Goal: Contribute content: Contribute content

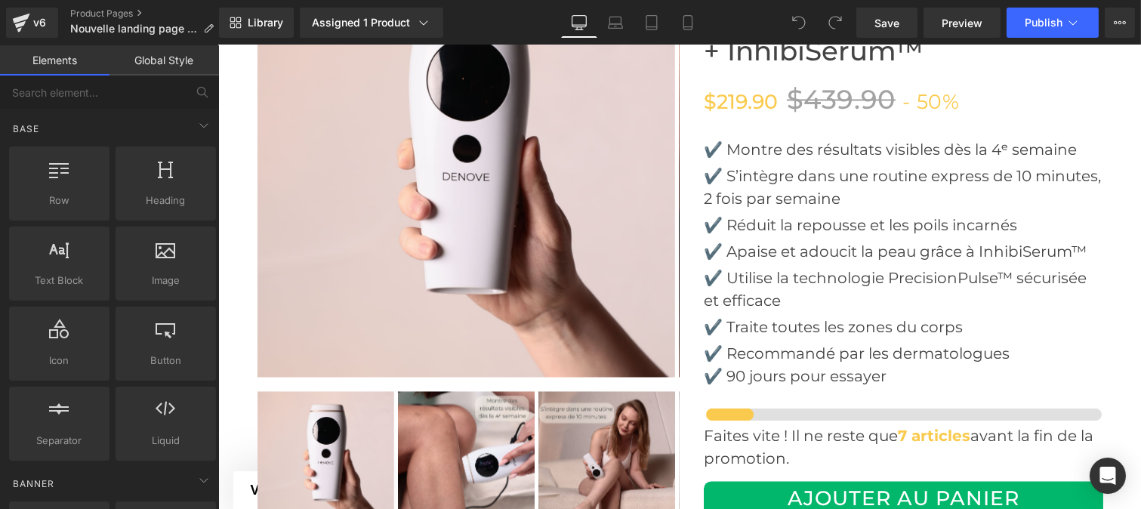
scroll to position [5582, 0]
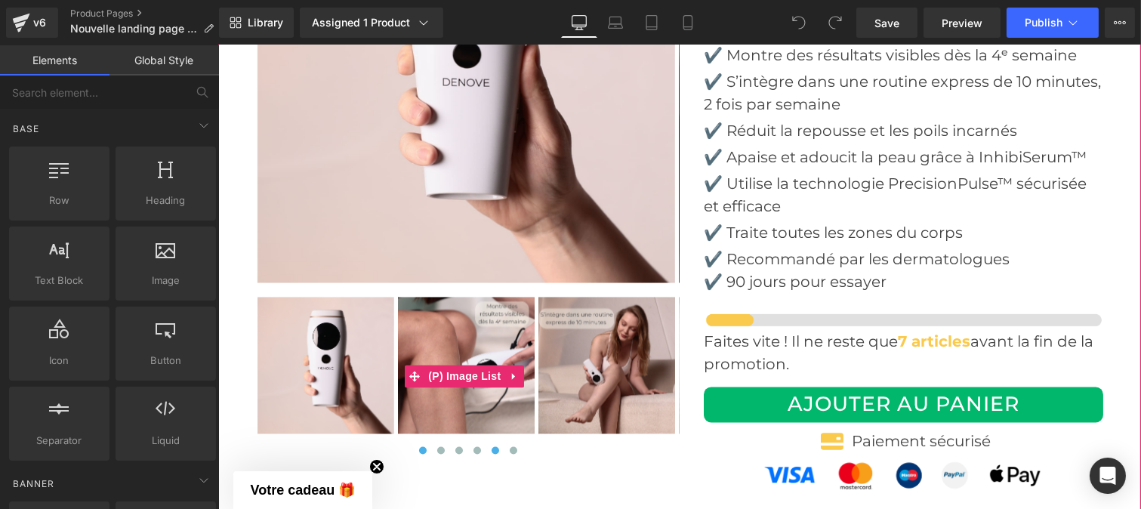
click at [492, 451] on span at bounding box center [495, 450] width 8 height 8
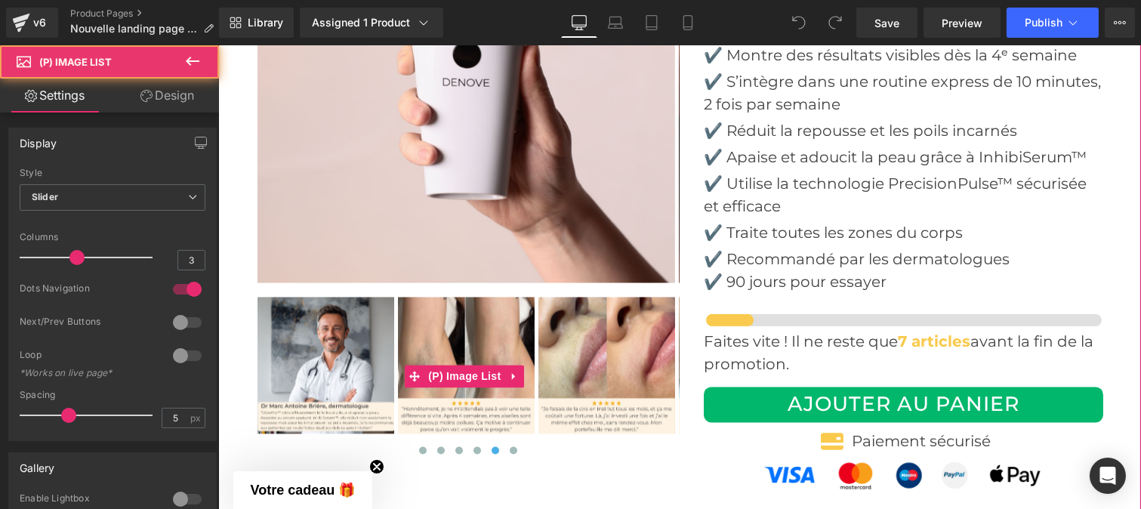
click at [578, 419] on img at bounding box center [606, 365] width 137 height 137
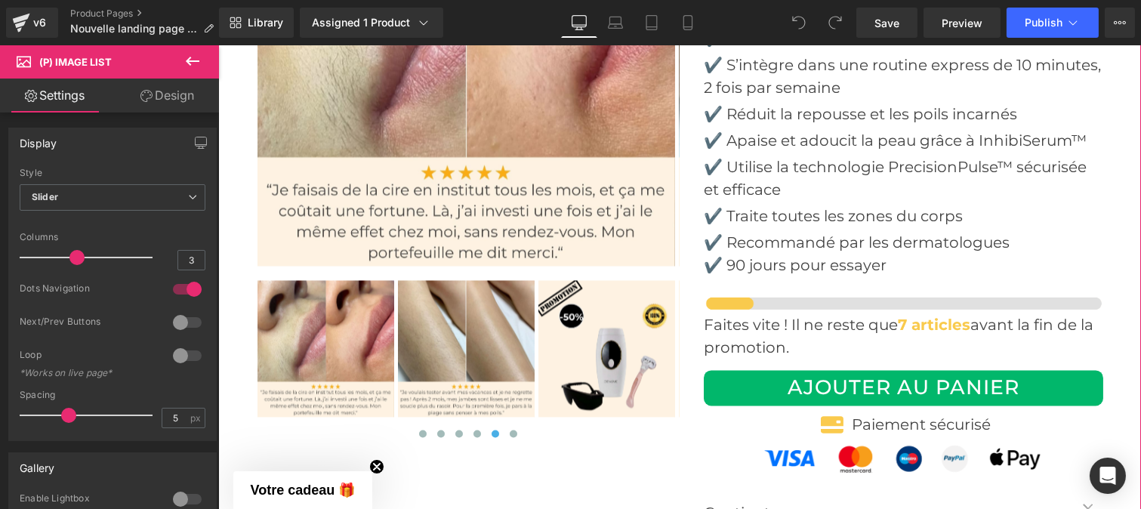
scroll to position [5600, 0]
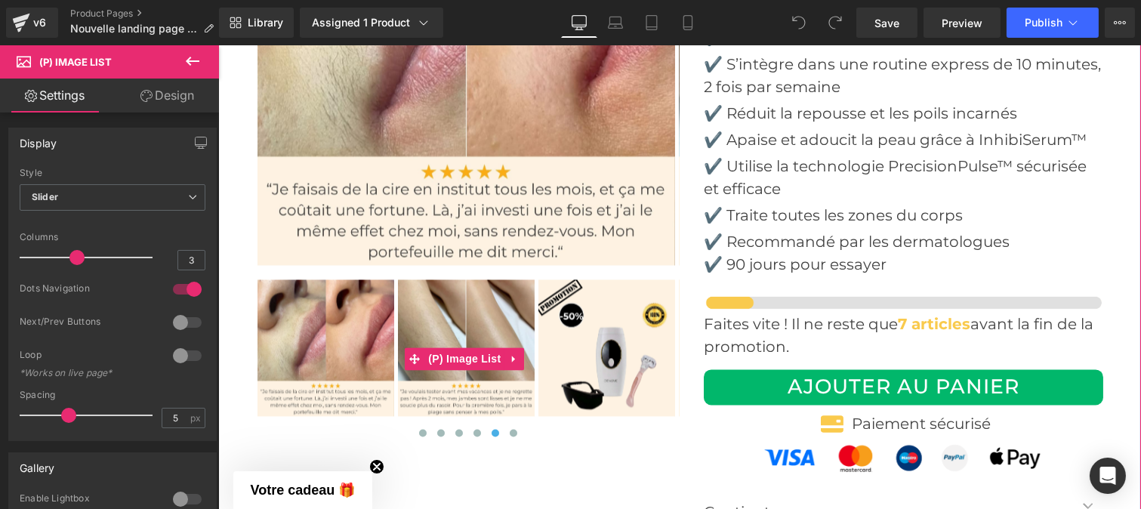
click at [486, 433] on button at bounding box center [495, 432] width 18 height 15
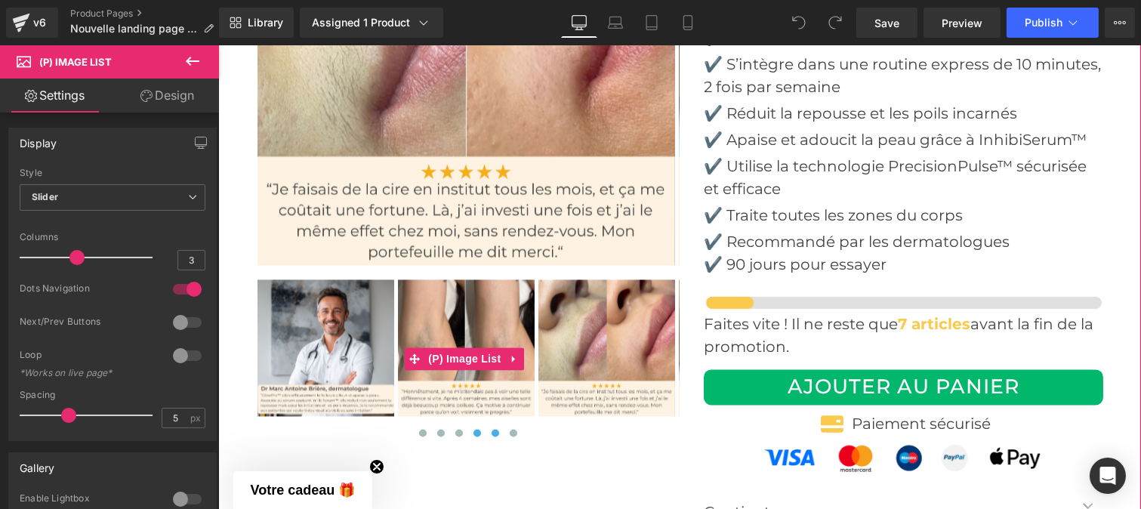
click at [474, 432] on span at bounding box center [477, 433] width 8 height 8
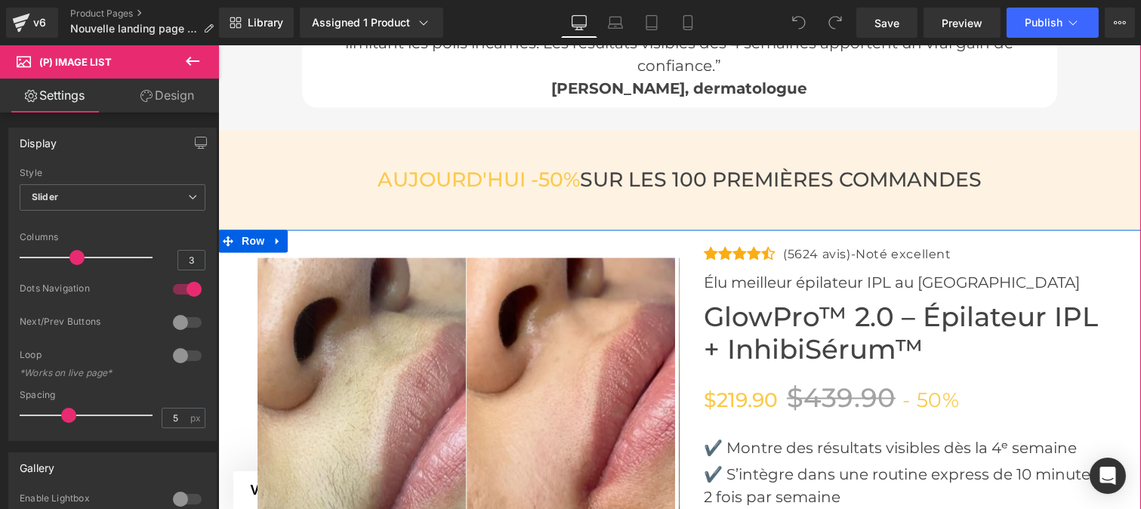
scroll to position [5214, 0]
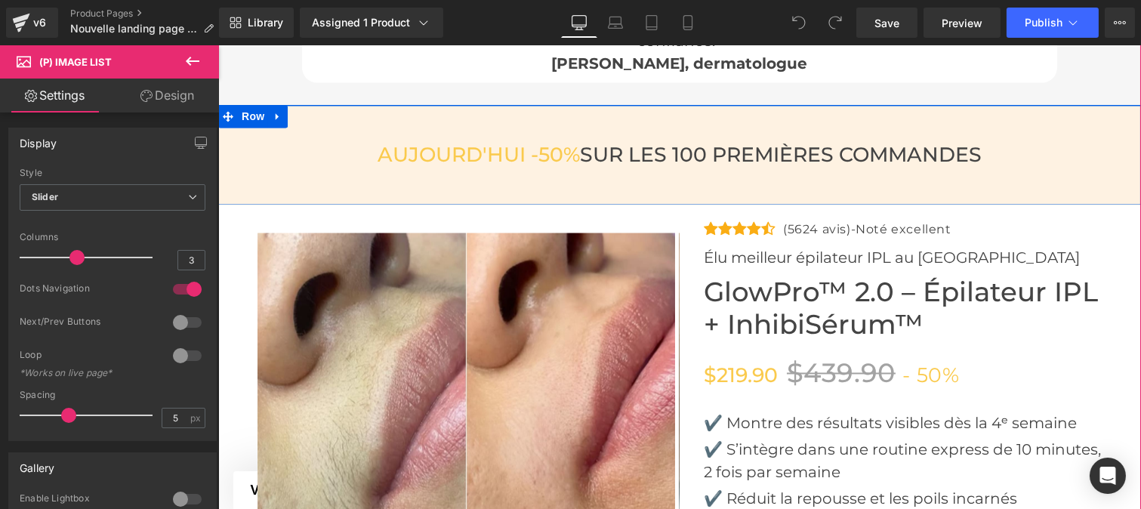
click at [572, 126] on div "[DATE] -50% SUR LES 100 PREMIÈRES COMMANDES Heading Row Row" at bounding box center [679, 155] width 923 height 100
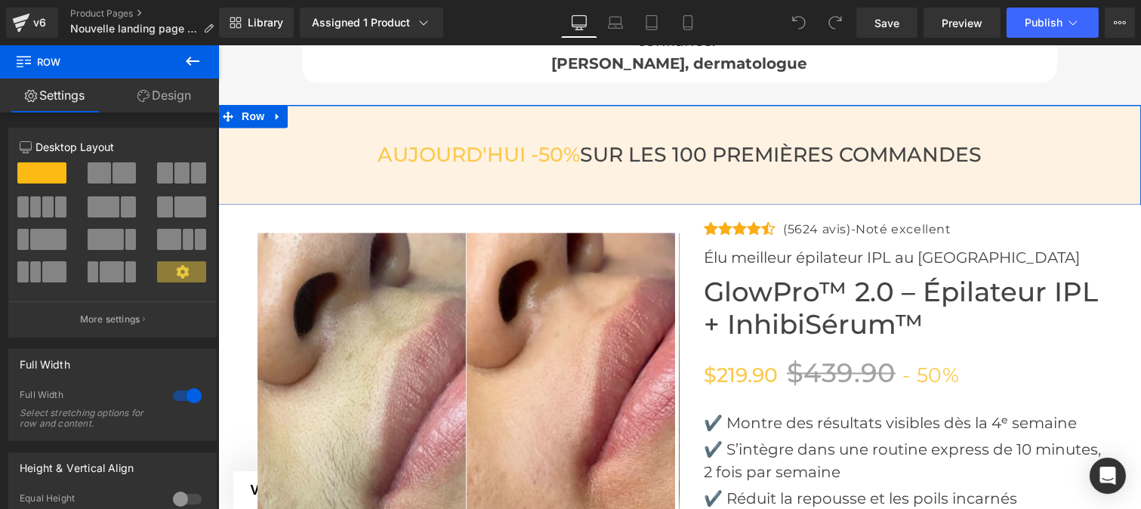
click at [171, 92] on link "Design" at bounding box center [165, 96] width 110 height 34
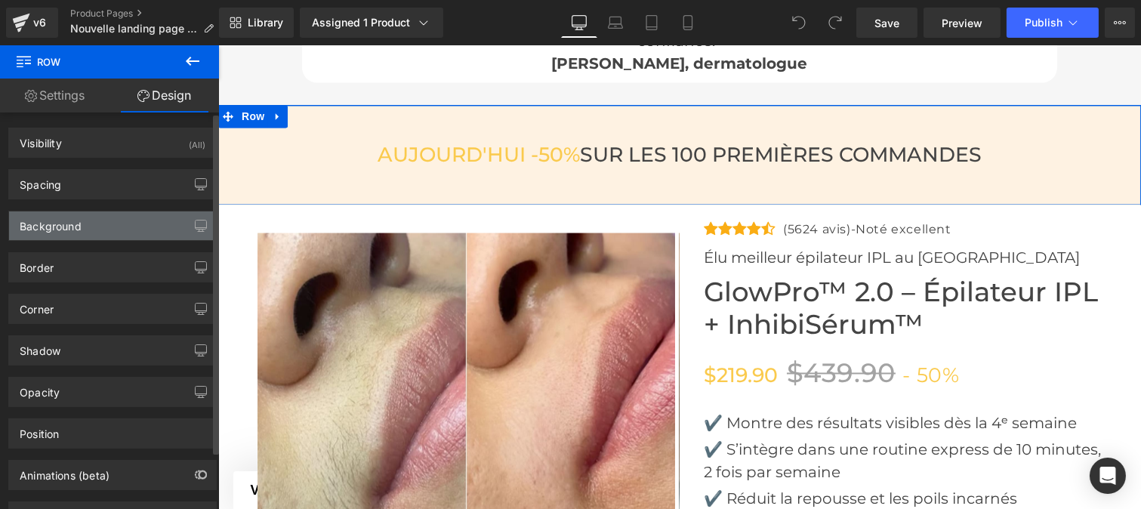
click at [51, 222] on div "Background" at bounding box center [51, 221] width 62 height 21
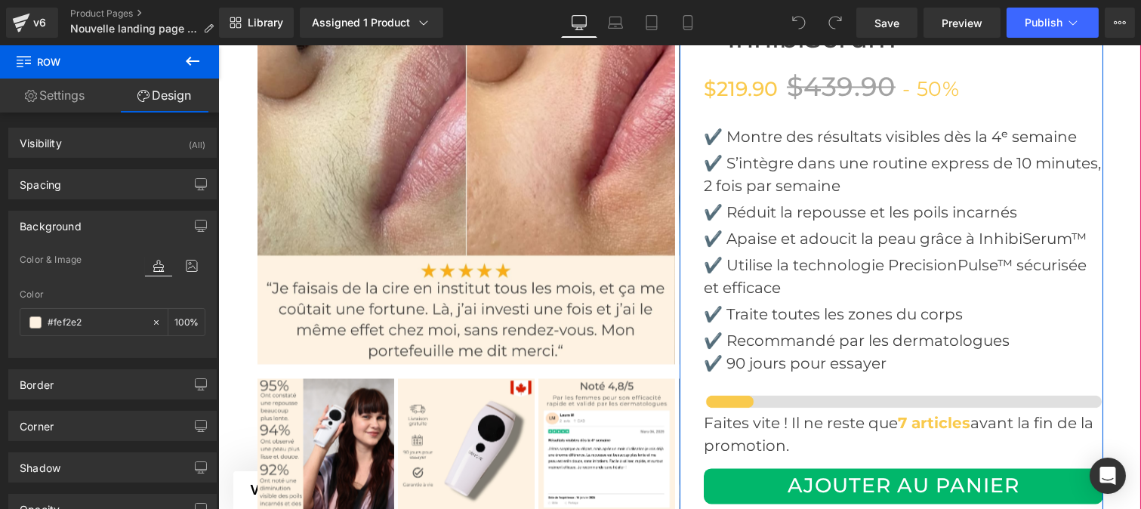
scroll to position [5502, 0]
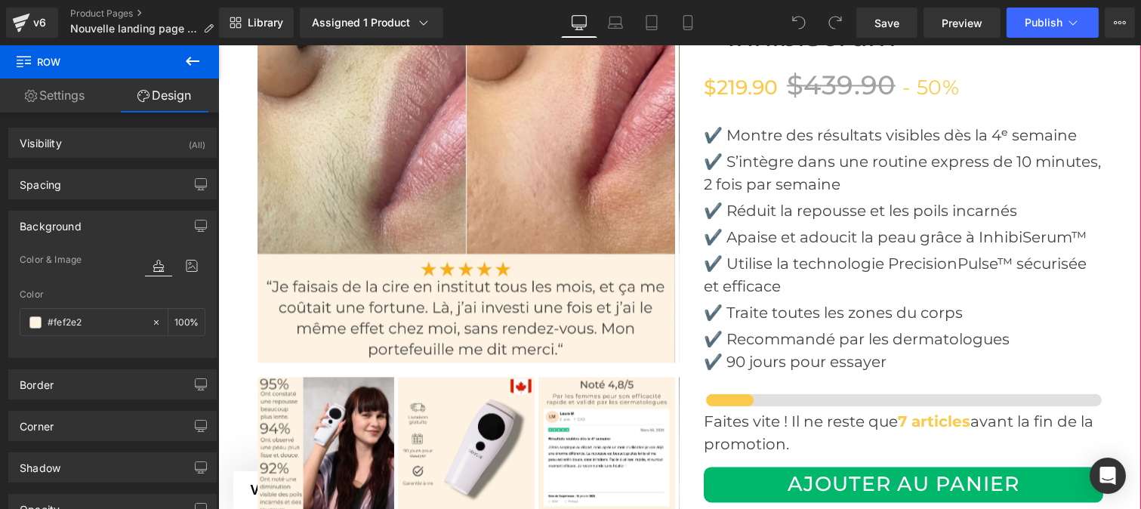
click at [1097, 221] on div at bounding box center [679, 309] width 923 height 785
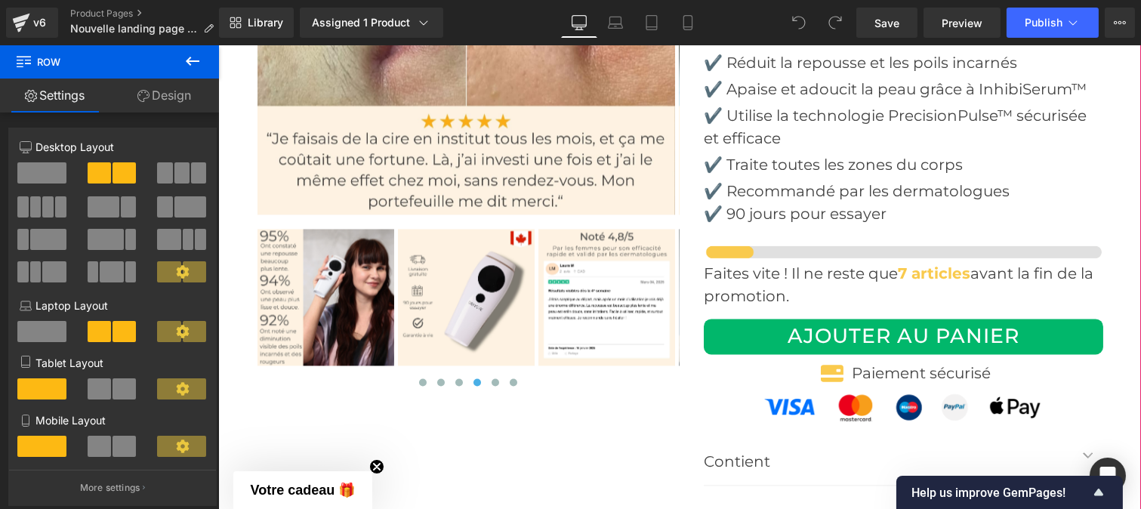
scroll to position [5651, 0]
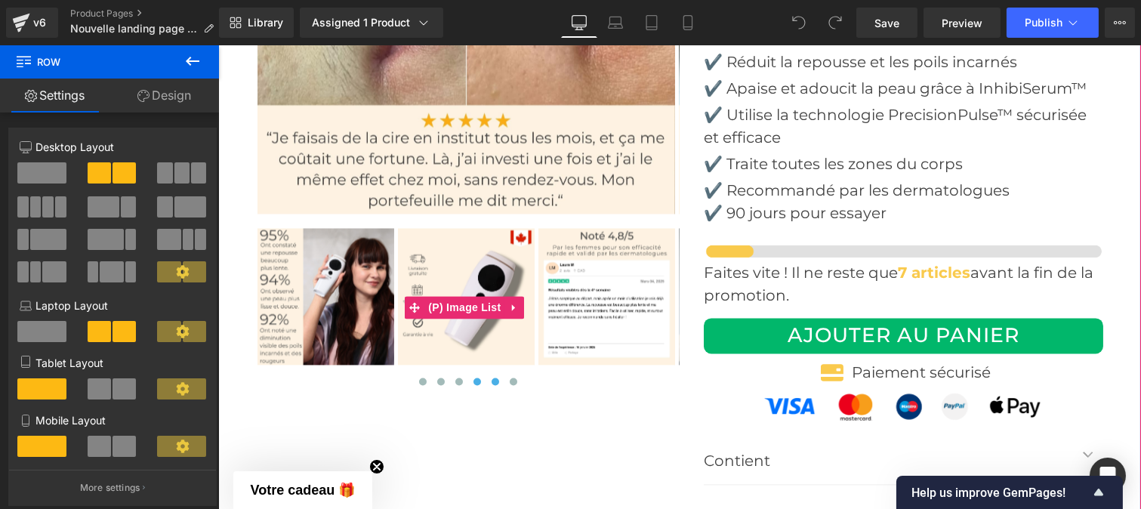
click at [491, 382] on span at bounding box center [495, 382] width 8 height 8
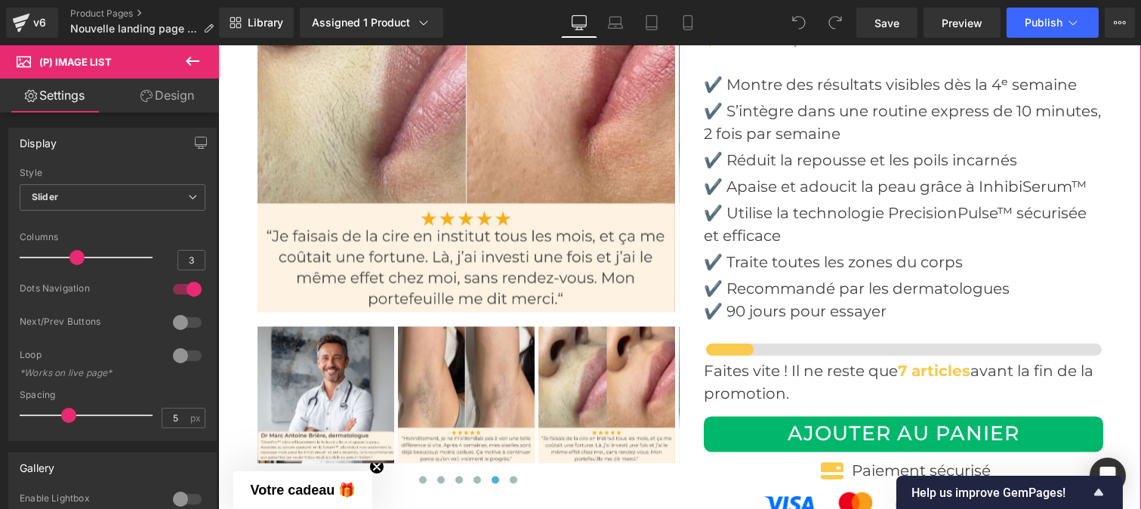
scroll to position [5580, 0]
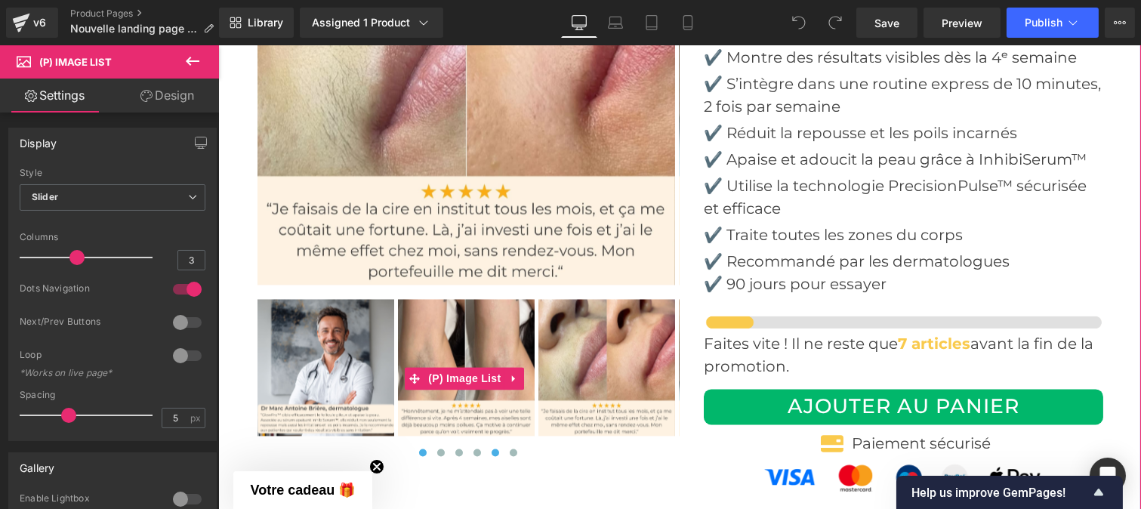
click at [413, 449] on button at bounding box center [422, 452] width 18 height 15
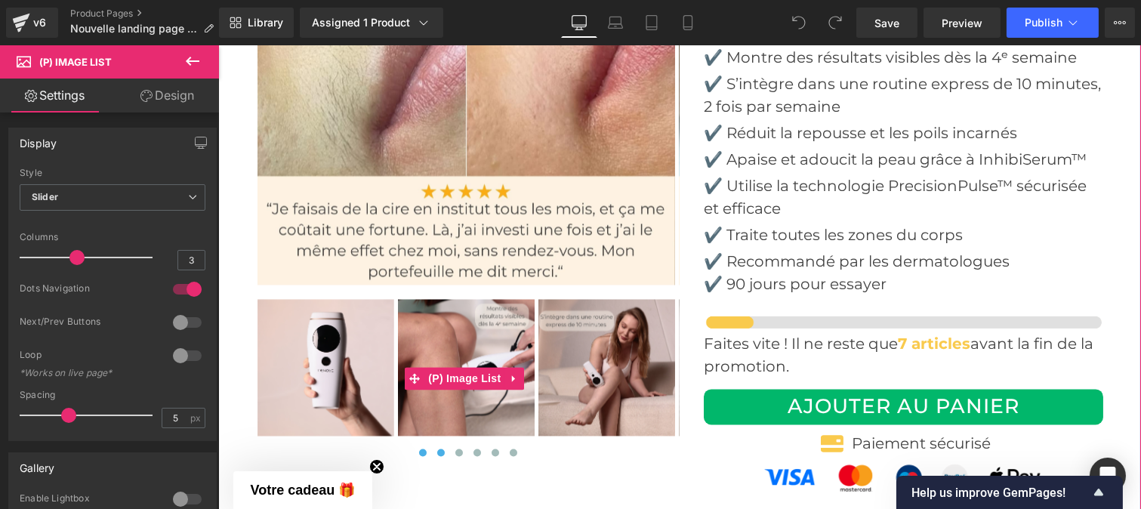
click at [437, 452] on span at bounding box center [441, 453] width 8 height 8
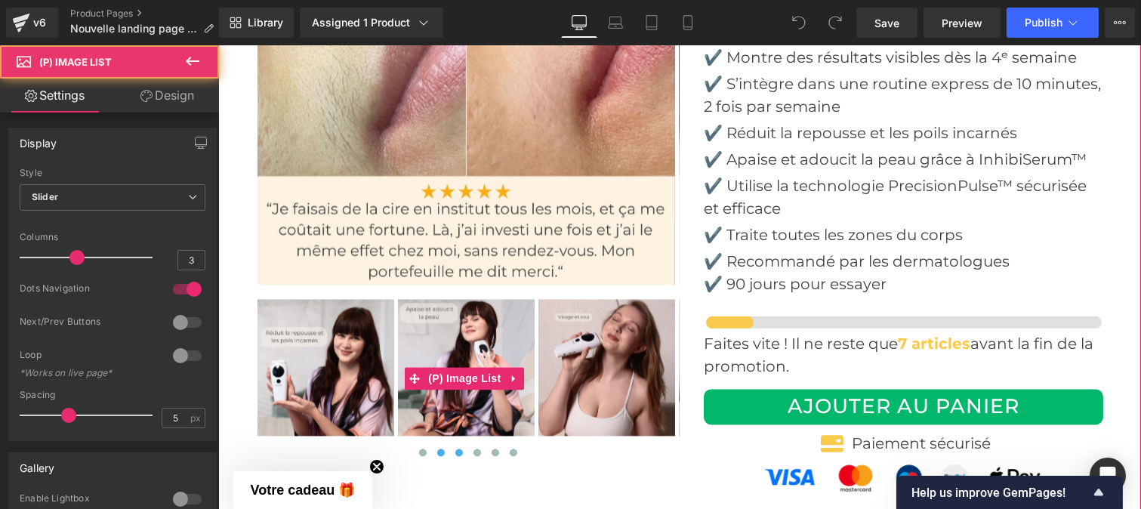
click at [455, 453] on span at bounding box center [459, 453] width 8 height 8
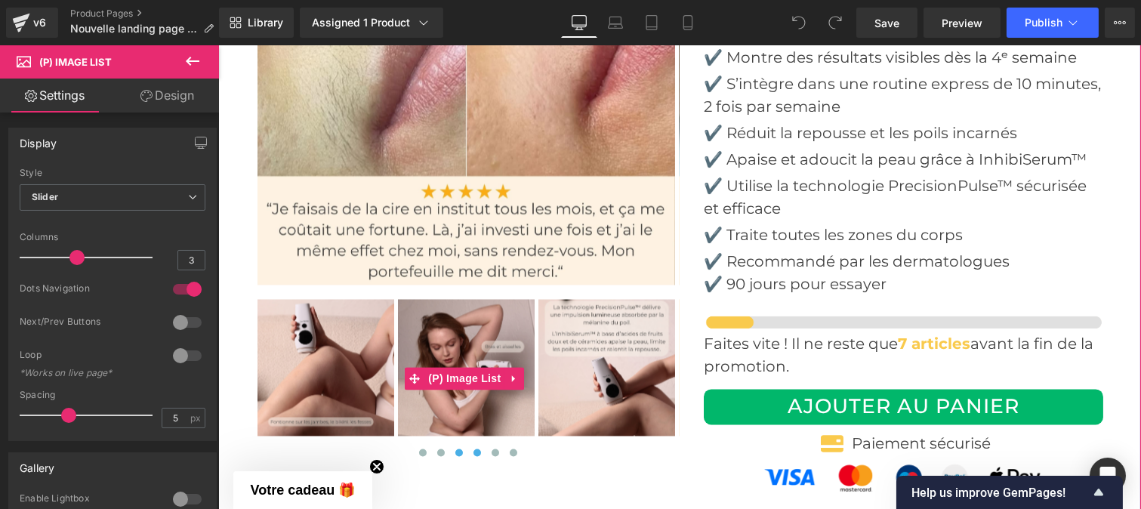
click at [473, 452] on span at bounding box center [477, 453] width 8 height 8
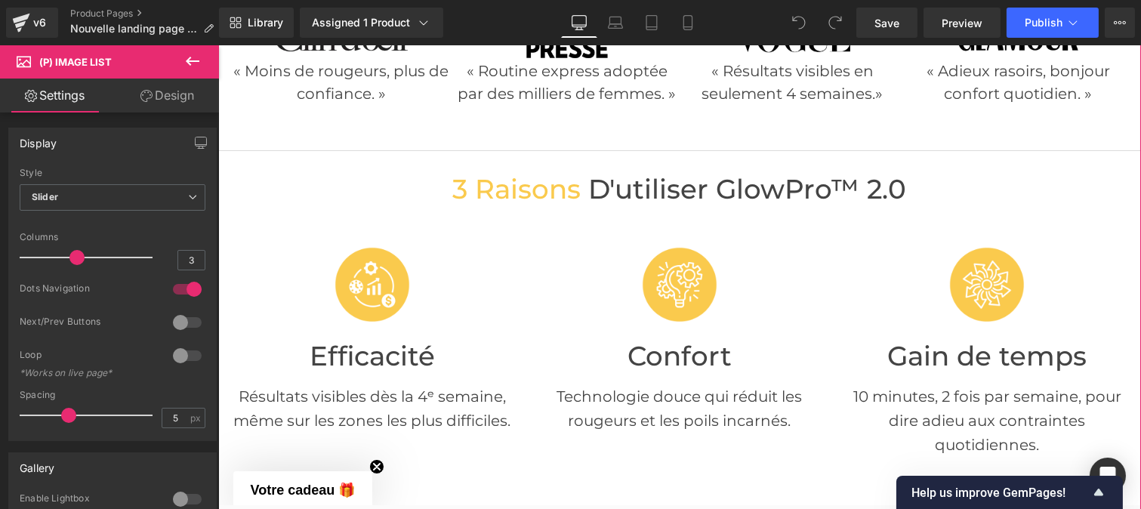
scroll to position [0, 0]
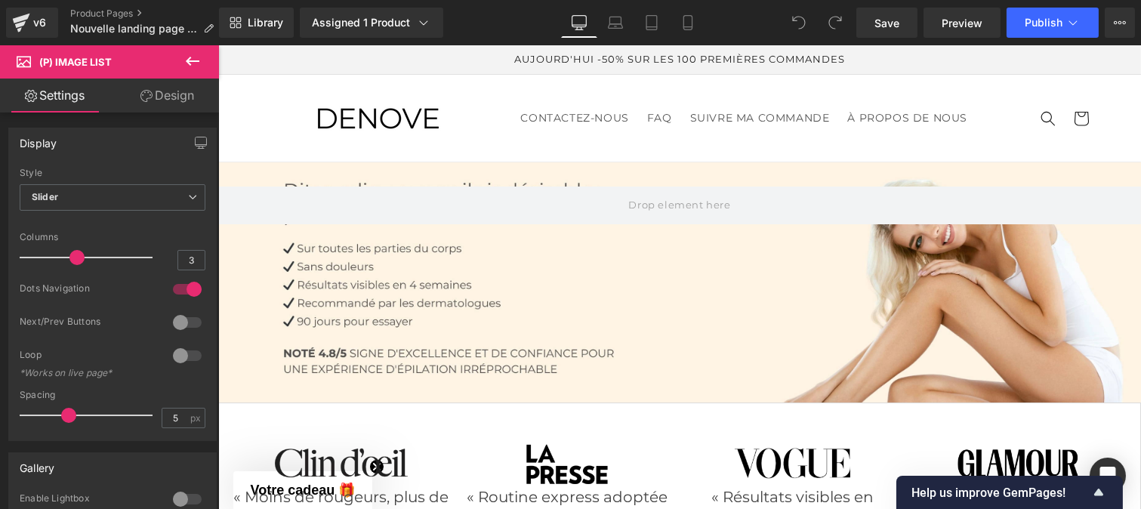
click at [586, 311] on div at bounding box center [679, 282] width 923 height 240
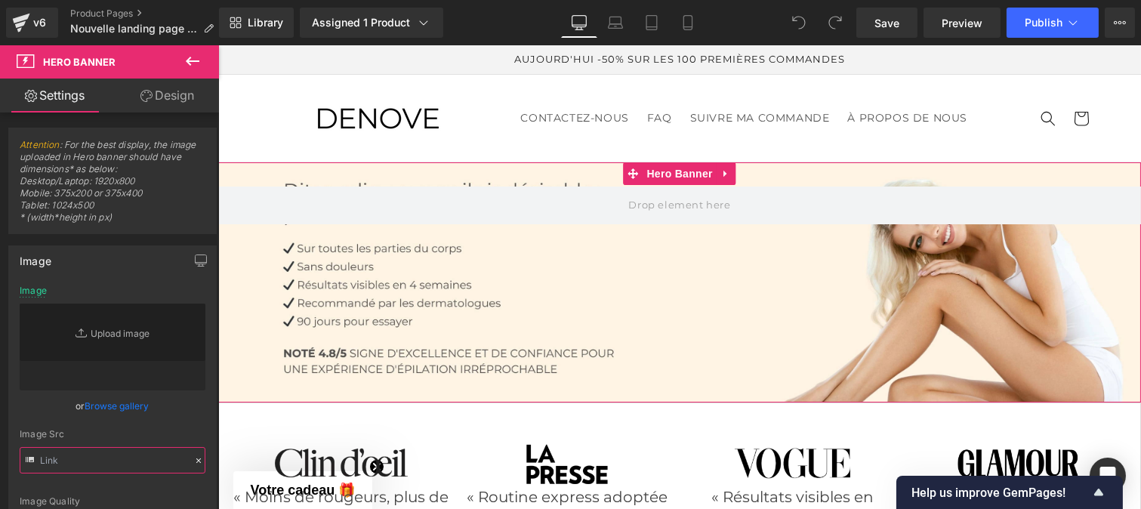
click at [95, 457] on input "text" at bounding box center [113, 460] width 186 height 26
type input "[URL][DOMAIN_NAME]"
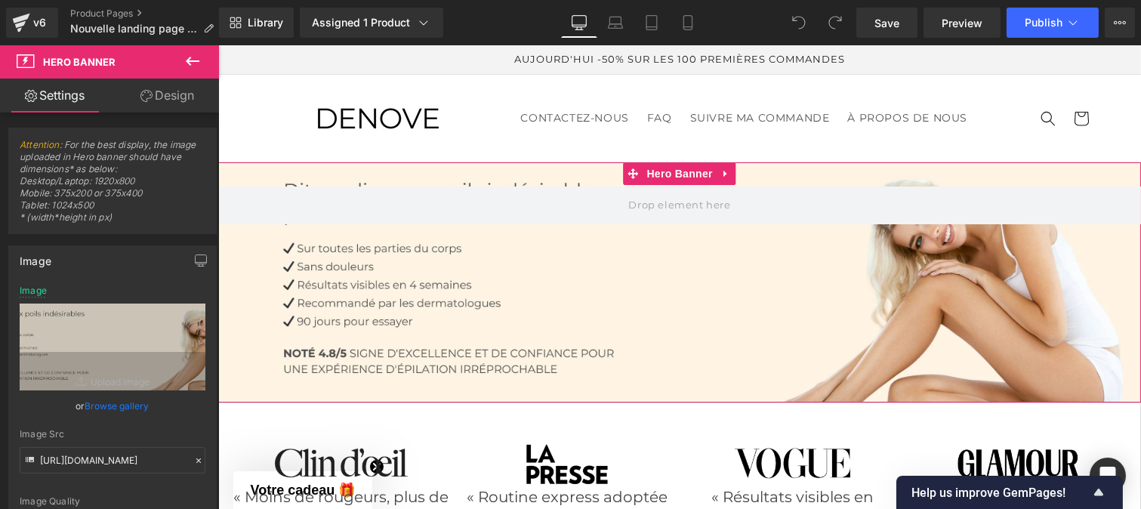
click at [195, 461] on icon at bounding box center [198, 460] width 11 height 11
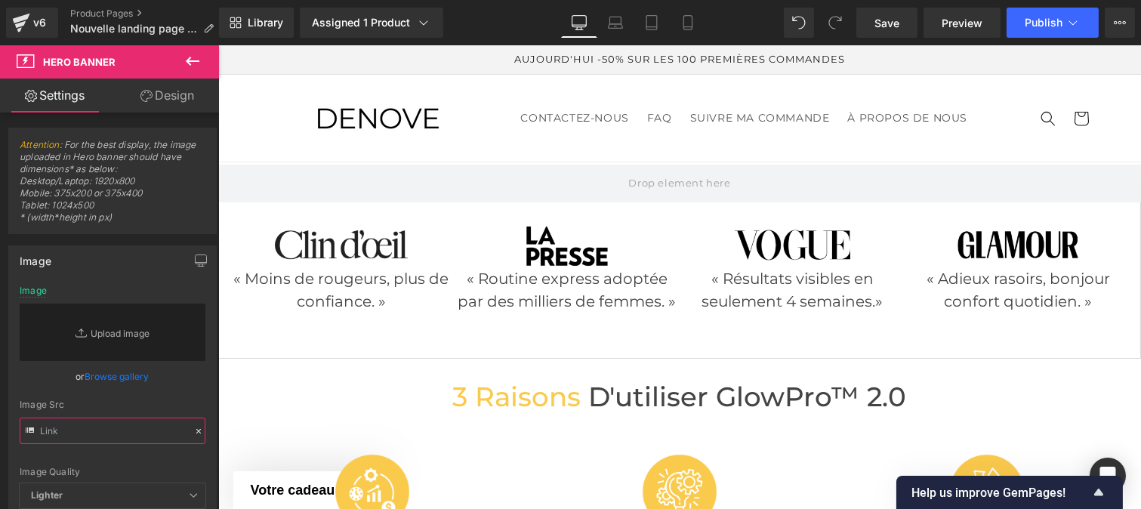
click at [76, 427] on input "text" at bounding box center [113, 431] width 186 height 26
paste input "[URL][DOMAIN_NAME]"
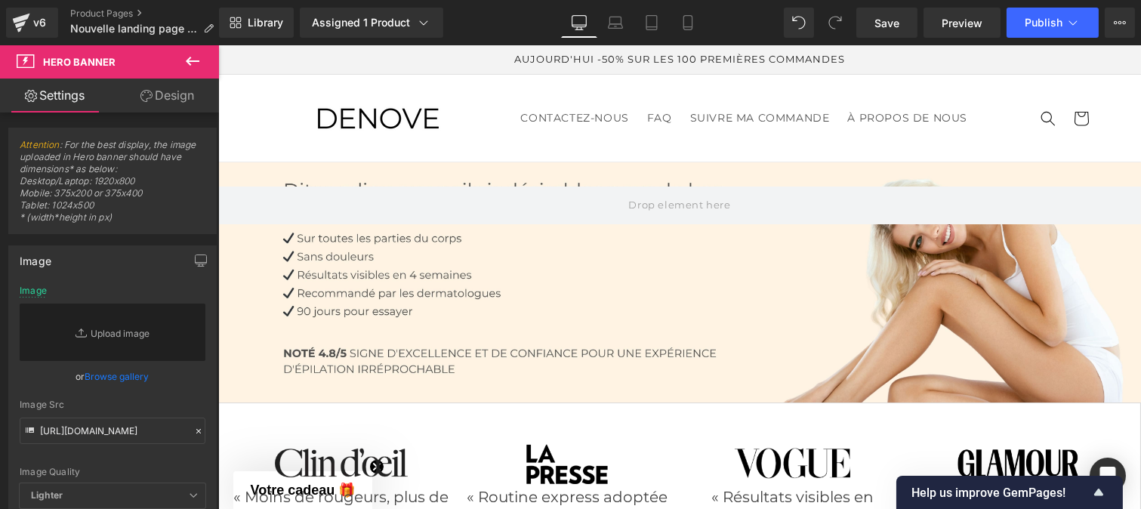
click at [202, 399] on div "[URL][DOMAIN_NAME] Image Replace Image Upload image or Browse gallery Image Src…" at bounding box center [112, 413] width 207 height 256
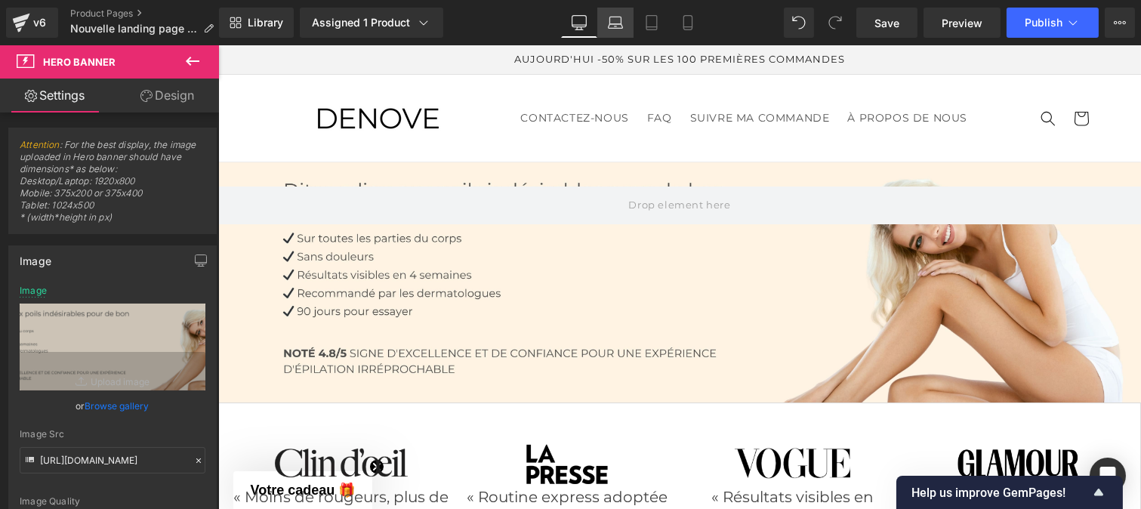
click at [613, 17] on icon at bounding box center [615, 22] width 15 height 15
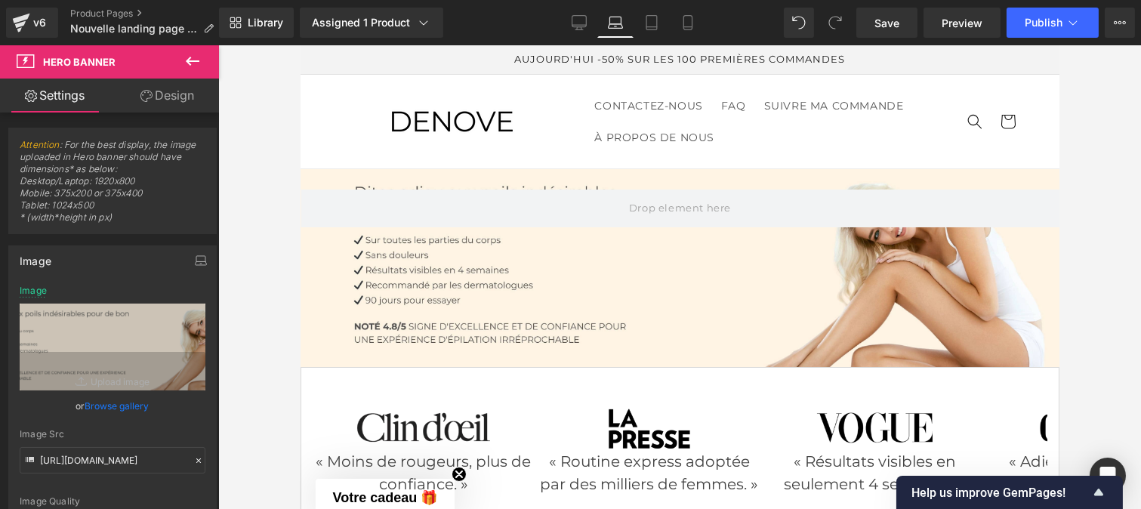
type input "[URL][DOMAIN_NAME]"
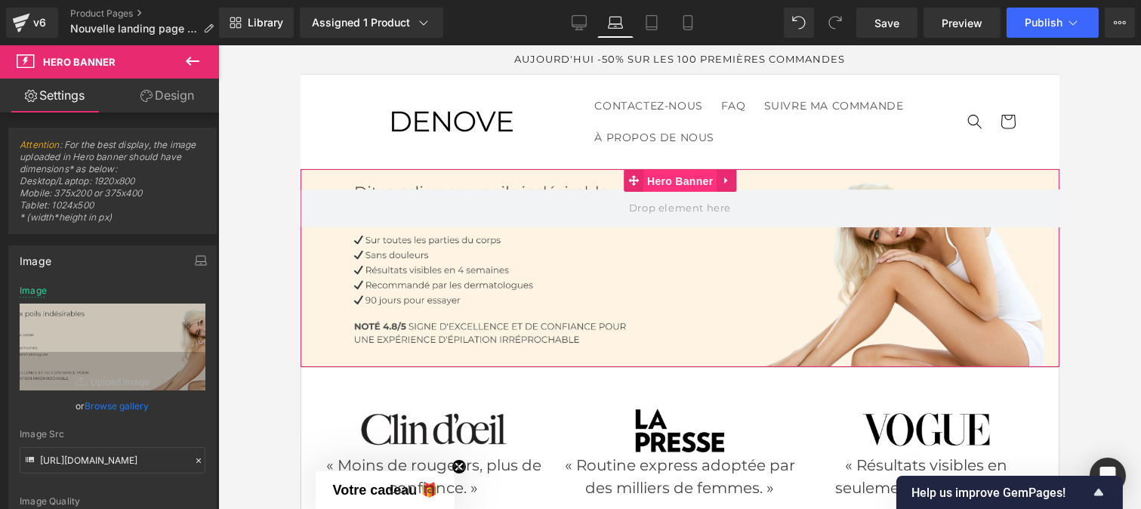
click at [665, 175] on span "Hero Banner" at bounding box center [679, 181] width 73 height 23
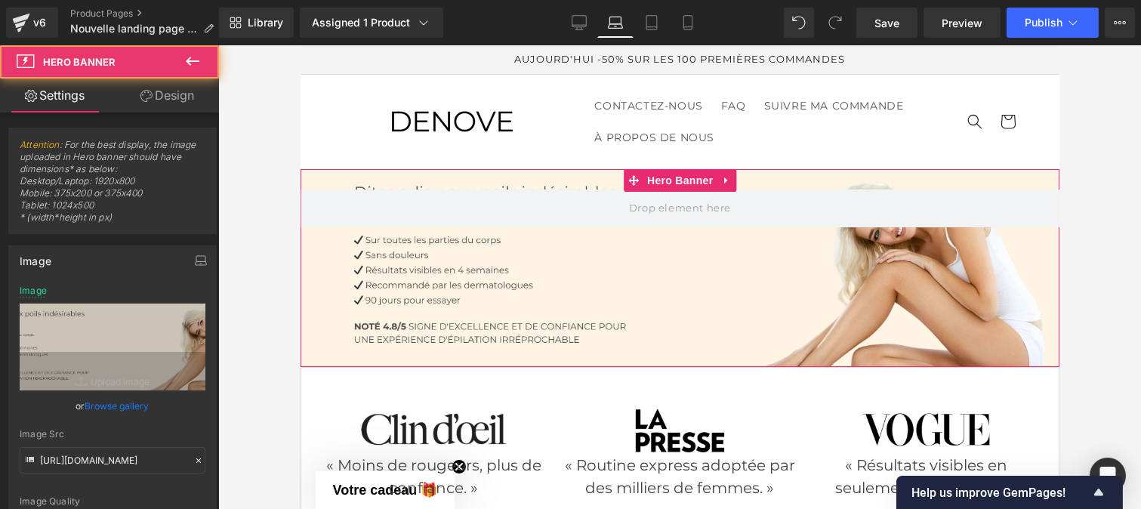
click at [600, 316] on div at bounding box center [679, 268] width 759 height 198
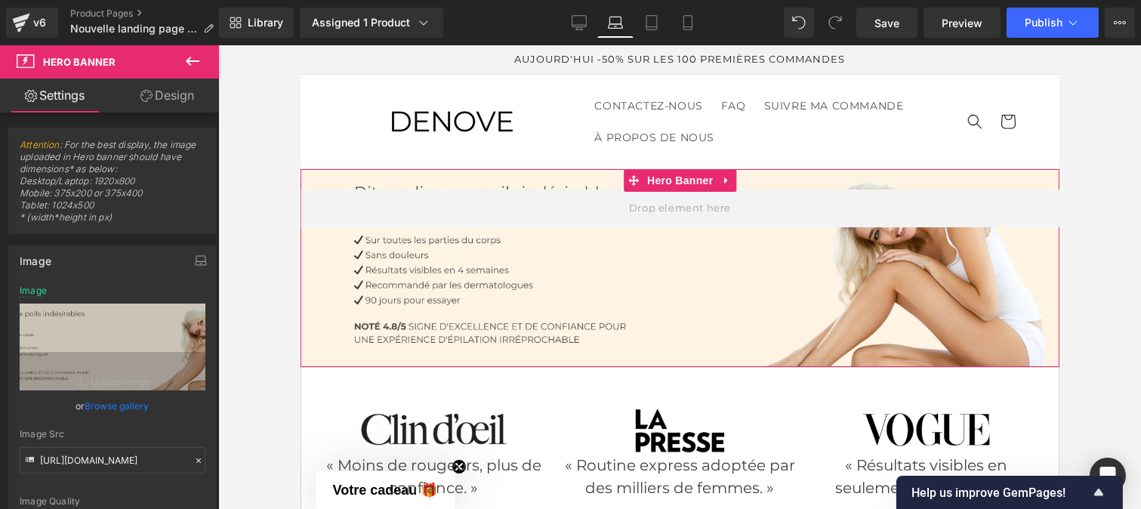
click at [193, 461] on icon at bounding box center [198, 460] width 11 height 11
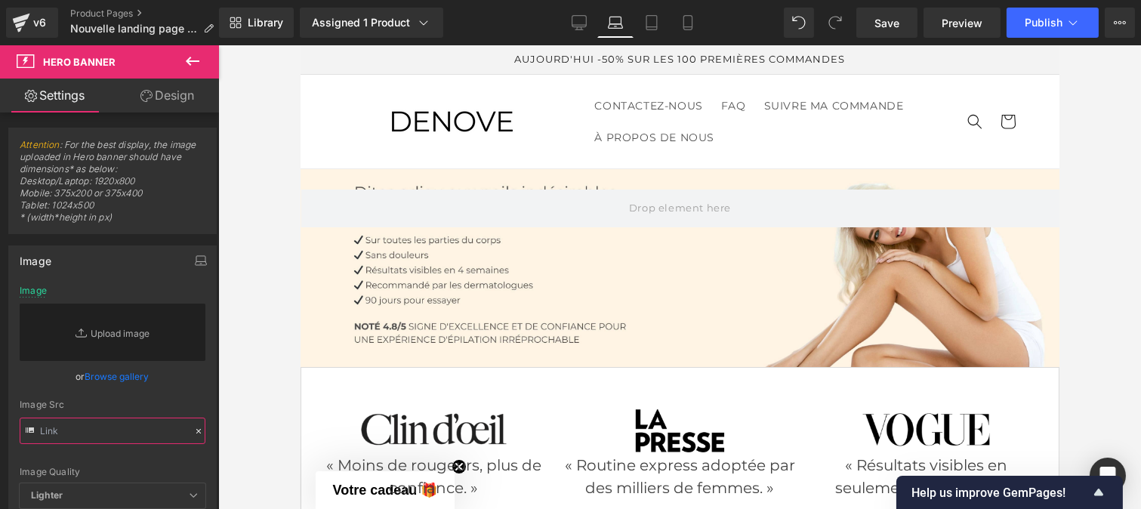
click at [100, 434] on input "text" at bounding box center [113, 431] width 186 height 26
paste input "[URL][DOMAIN_NAME]"
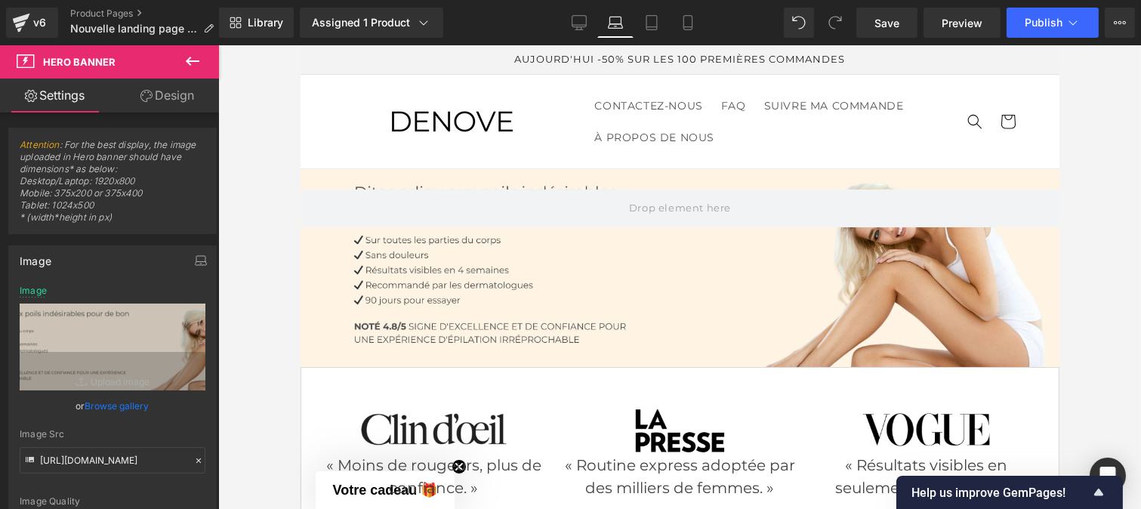
click at [181, 424] on div "Image Quality Lighter Lightest Lighter Lighter Lightest Only support for UCare …" at bounding box center [113, 398] width 186 height 227
click at [652, 20] on icon at bounding box center [651, 22] width 15 height 15
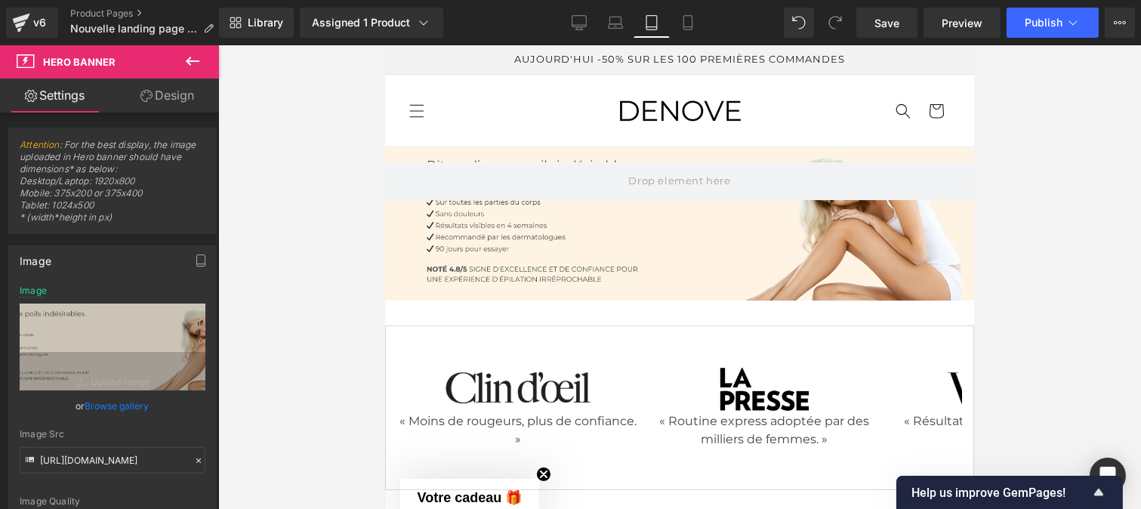
type input "[URL][DOMAIN_NAME]"
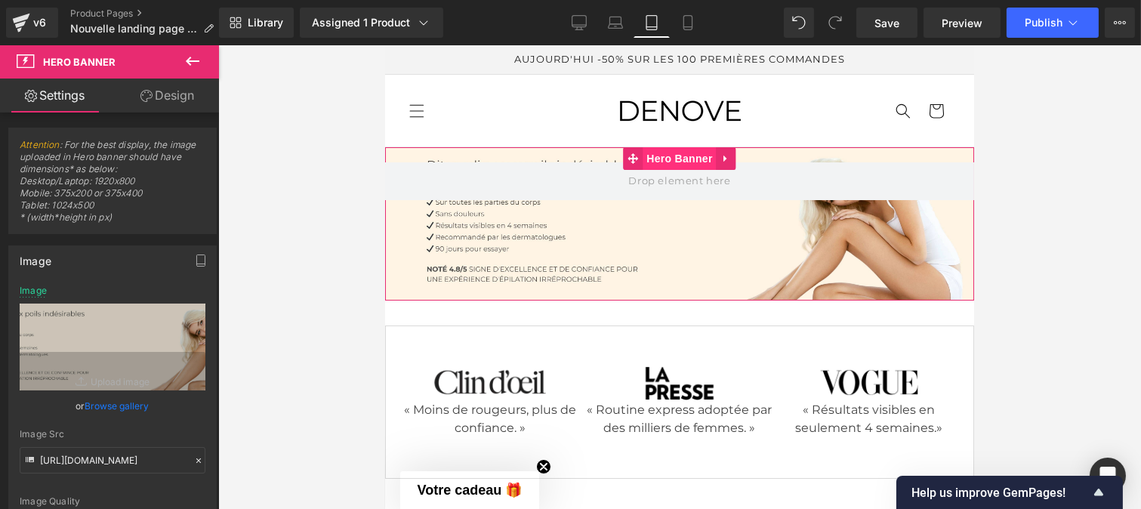
click at [661, 160] on span "Hero Banner" at bounding box center [678, 158] width 73 height 23
click at [193, 463] on icon at bounding box center [198, 460] width 11 height 11
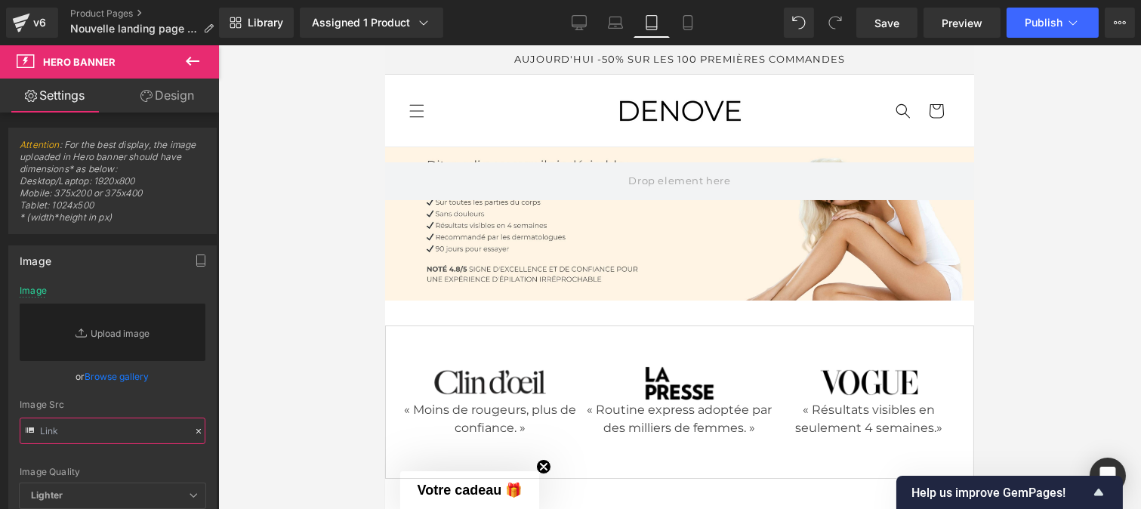
click at [113, 438] on input "text" at bounding box center [113, 431] width 186 height 26
paste input "[URL][DOMAIN_NAME]"
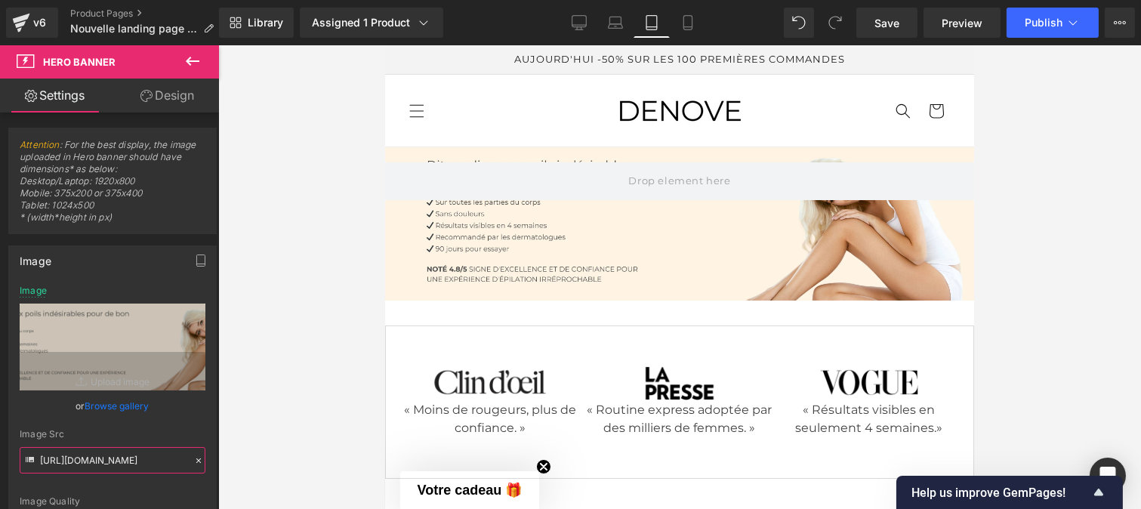
type input "[URL][DOMAIN_NAME]"
click at [185, 421] on div "Image Quality Lighter Lightest Lighter Lighter Lightest Only support for UCare …" at bounding box center [113, 398] width 186 height 227
click at [1051, 23] on span "Publish" at bounding box center [1044, 23] width 38 height 12
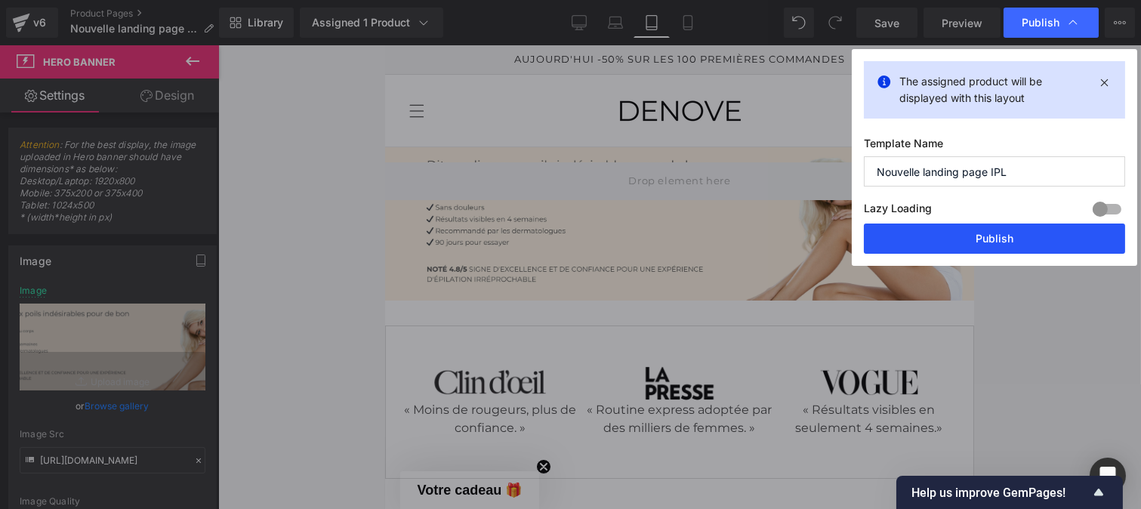
click at [931, 246] on button "Publish" at bounding box center [994, 239] width 261 height 30
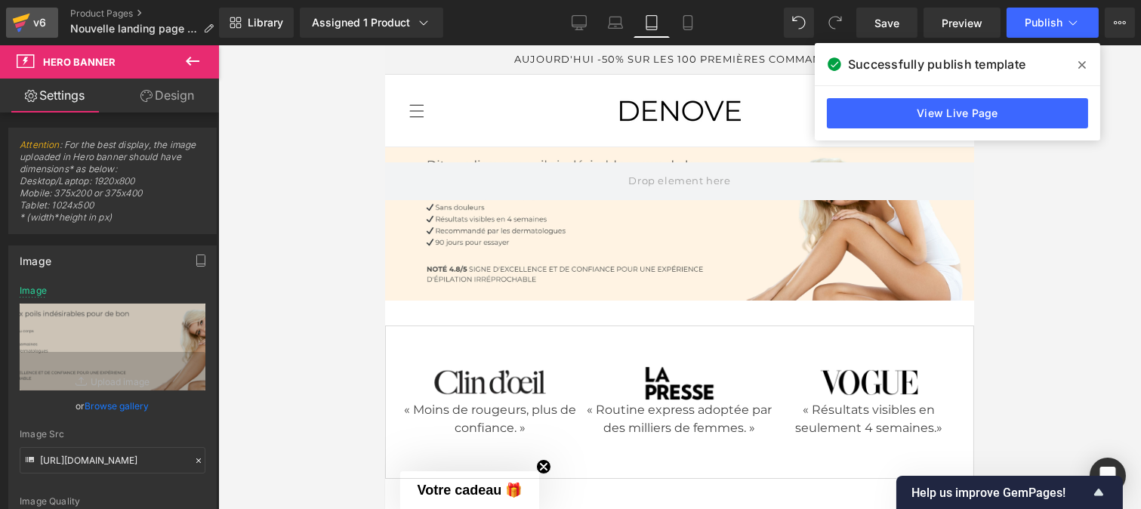
click at [30, 25] on div "v6" at bounding box center [39, 23] width 19 height 20
